Goal: Communication & Community: Participate in discussion

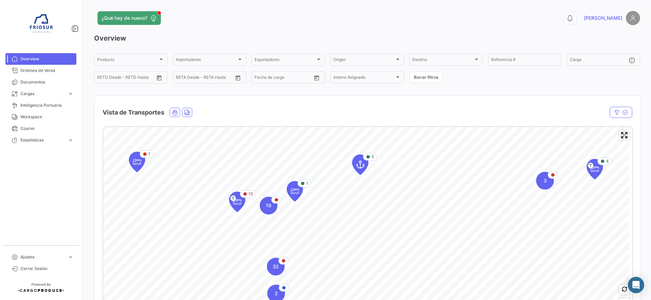
drag, startPoint x: 66, startPoint y: 71, endPoint x: 86, endPoint y: 65, distance: 20.4
click at [66, 71] on span "Ordenes de Venta" at bounding box center [46, 70] width 53 height 6
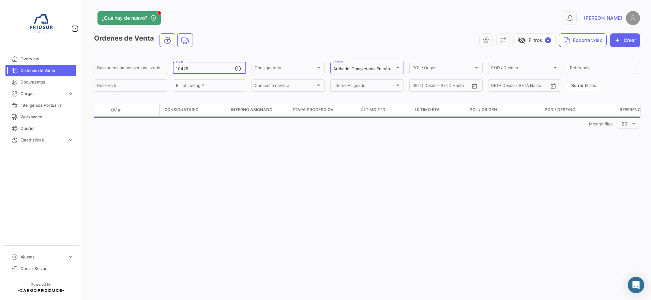
click at [202, 69] on input "10425" at bounding box center [205, 68] width 59 height 5
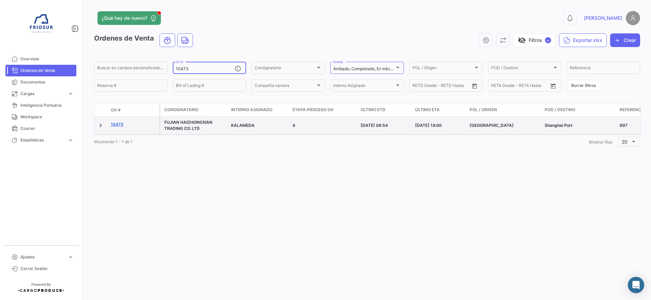
type input "10473"
click at [121, 125] on link "10473" at bounding box center [134, 124] width 46 height 6
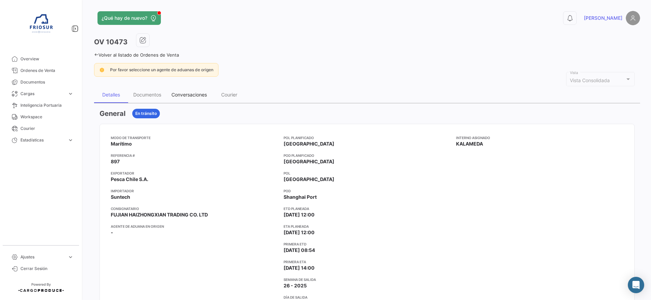
click at [198, 98] on div "Conversaciones" at bounding box center [189, 95] width 46 height 16
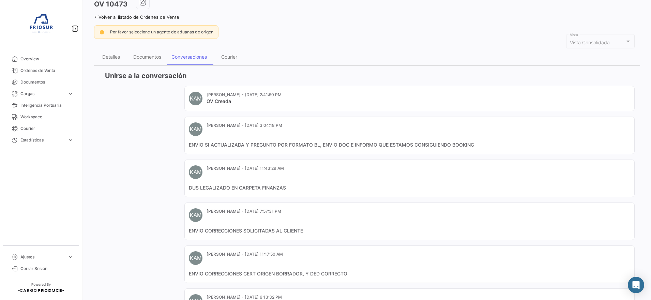
scroll to position [170, 0]
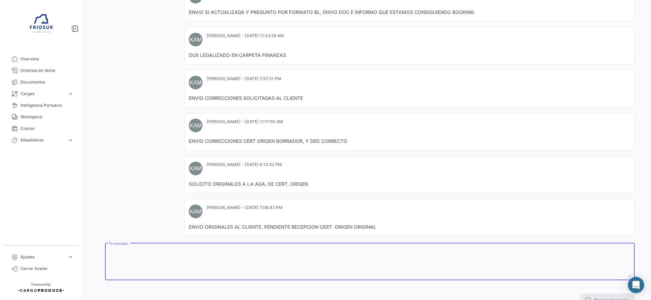
click at [197, 262] on textarea "Tu mensaje" at bounding box center [370, 263] width 522 height 30
paste textarea "RECEPCION SWB POR PARTE DE CHILE SERVICE, PODRIA INCURRIR EN COSTO ADICIONAL, D…"
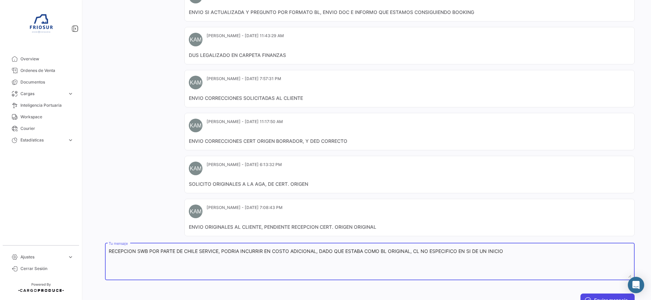
type textarea "RECEPCION SWB POR PARTE DE CHILE SERVICE, PODRIA INCURRIR EN COSTO ADICIONAL, D…"
click at [588, 294] on button "Enviar mensaje" at bounding box center [607, 300] width 54 height 14
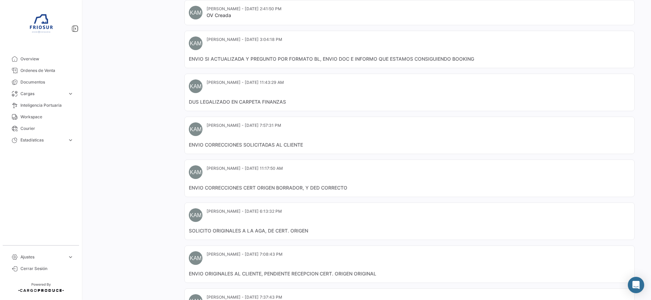
scroll to position [72, 0]
